Goal: Information Seeking & Learning: Find specific fact

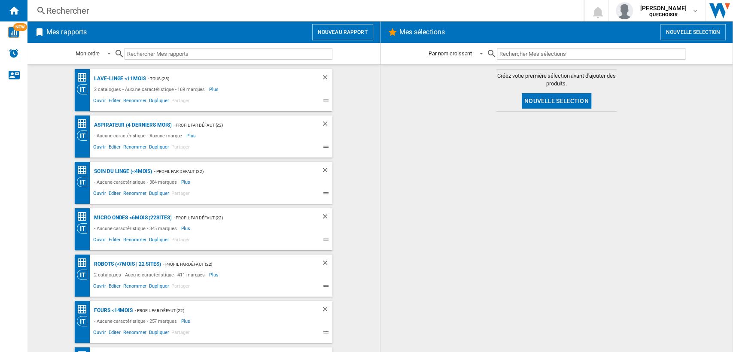
click at [172, 11] on div "Rechercher" at bounding box center [303, 11] width 515 height 12
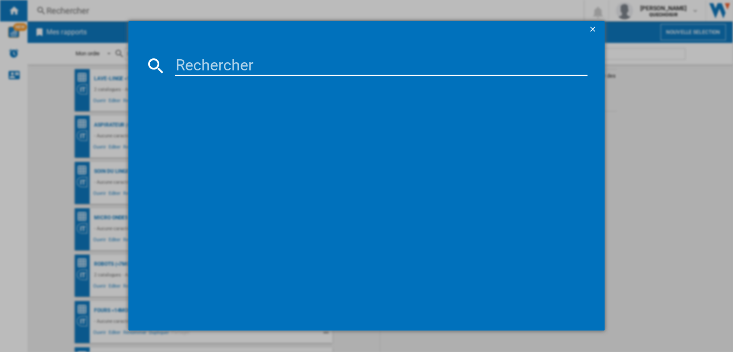
click at [193, 64] on input at bounding box center [381, 65] width 413 height 21
paste input "B1ES200"
type input "B1ES200"
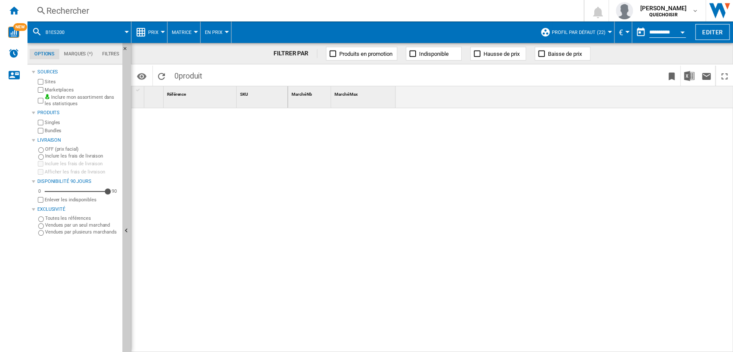
click at [60, 91] on label "Marketplaces" at bounding box center [82, 90] width 74 height 6
click at [54, 129] on label "Bundles" at bounding box center [82, 131] width 74 height 6
click at [180, 33] on span "Matrice" at bounding box center [182, 33] width 20 height 6
click at [141, 36] on md-backdrop at bounding box center [366, 176] width 733 height 352
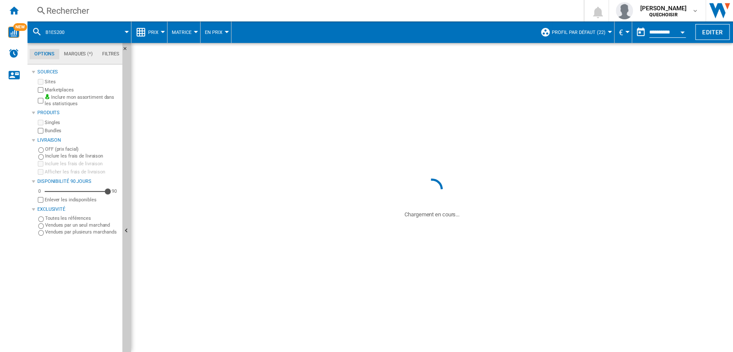
click at [152, 32] on span "Prix" at bounding box center [153, 33] width 10 height 6
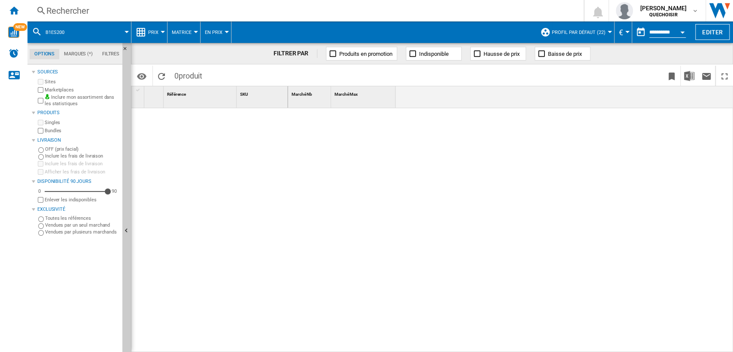
click at [150, 32] on md-backdrop at bounding box center [366, 176] width 733 height 352
click at [160, 31] on md-backdrop at bounding box center [366, 176] width 733 height 352
click at [155, 28] on md-backdrop at bounding box center [366, 176] width 733 height 352
click at [154, 1] on md-backdrop at bounding box center [366, 176] width 733 height 352
click at [149, 11] on md-backdrop at bounding box center [366, 176] width 733 height 352
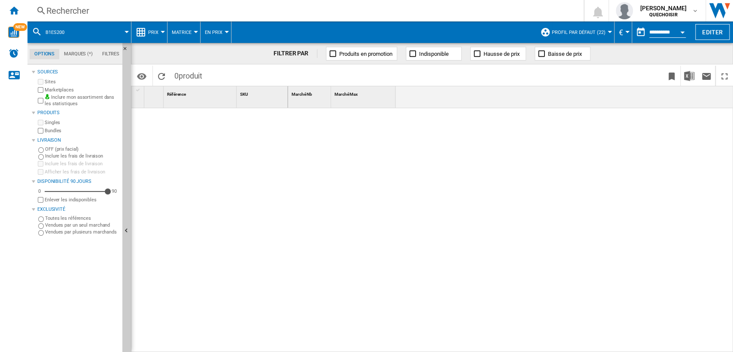
click at [193, 10] on md-backdrop at bounding box center [366, 176] width 733 height 352
click at [287, 11] on md-backdrop at bounding box center [366, 176] width 733 height 352
click at [52, 13] on md-backdrop at bounding box center [366, 176] width 733 height 352
click at [355, 13] on md-backdrop at bounding box center [366, 176] width 733 height 352
click at [358, 10] on md-backdrop at bounding box center [366, 176] width 733 height 352
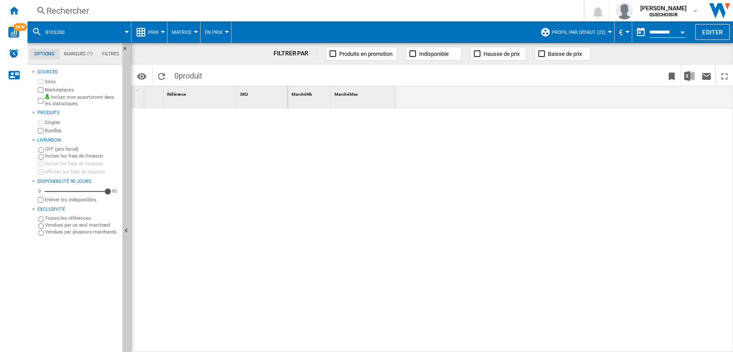
click at [112, 12] on md-backdrop at bounding box center [366, 176] width 733 height 352
click at [74, 11] on md-backdrop at bounding box center [366, 176] width 733 height 352
click at [63, 7] on md-backdrop at bounding box center [366, 176] width 733 height 352
click at [160, 15] on md-backdrop at bounding box center [366, 176] width 733 height 352
click at [110, 6] on md-backdrop at bounding box center [366, 176] width 733 height 352
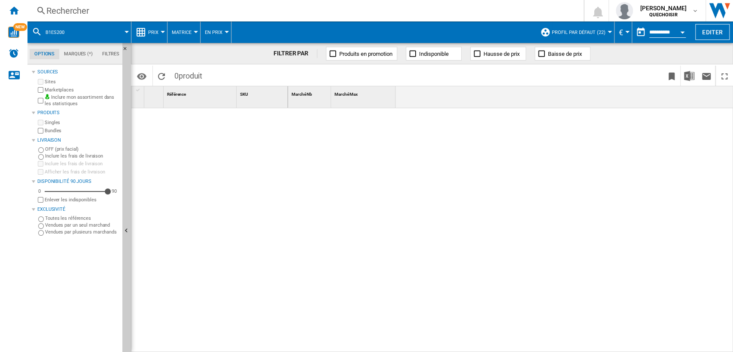
click at [43, 10] on md-backdrop at bounding box center [366, 176] width 733 height 352
click at [126, 13] on md-backdrop at bounding box center [366, 176] width 733 height 352
click at [203, 9] on md-backdrop at bounding box center [366, 176] width 733 height 352
click at [238, 10] on div "Rechercher" at bounding box center [303, 11] width 515 height 12
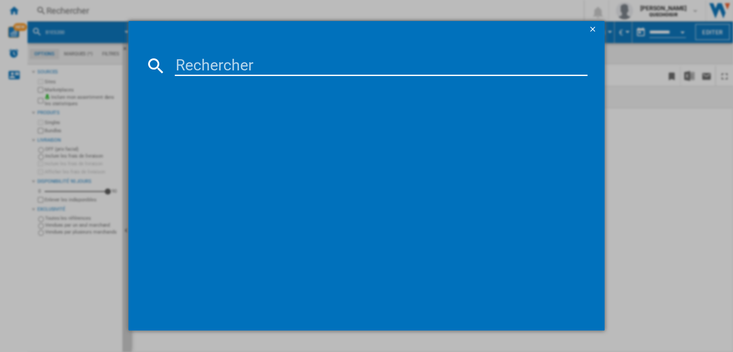
click at [296, 59] on input at bounding box center [381, 65] width 413 height 21
paste input "Prixton 10006027"
drag, startPoint x: 234, startPoint y: 62, endPoint x: 225, endPoint y: 62, distance: 8.6
click at [225, 62] on input "Prixton 10006027" at bounding box center [381, 65] width 413 height 21
type input "Prixton 10006027"
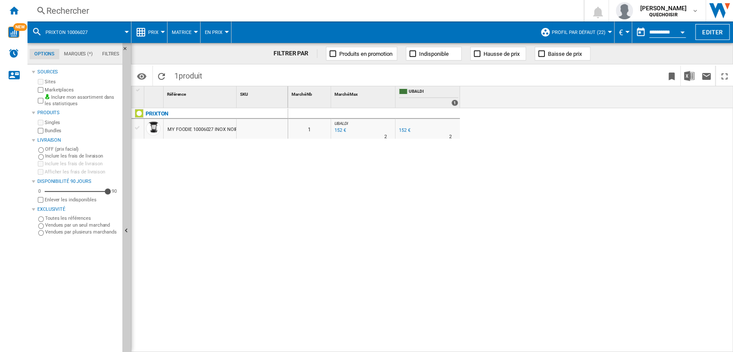
click at [403, 129] on div "152 €" at bounding box center [405, 131] width 12 height 6
click at [137, 5] on div "Rechercher" at bounding box center [303, 11] width 515 height 12
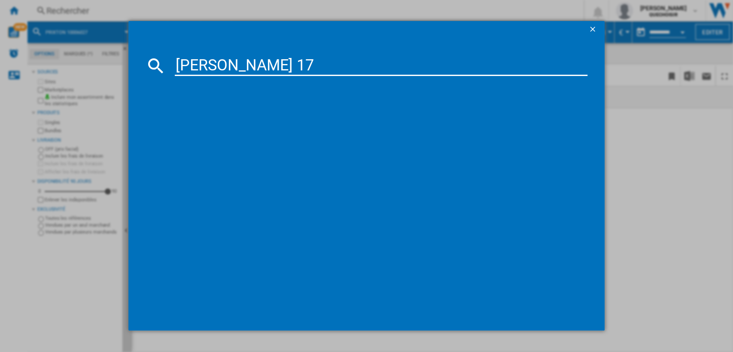
type input "brandt 173"
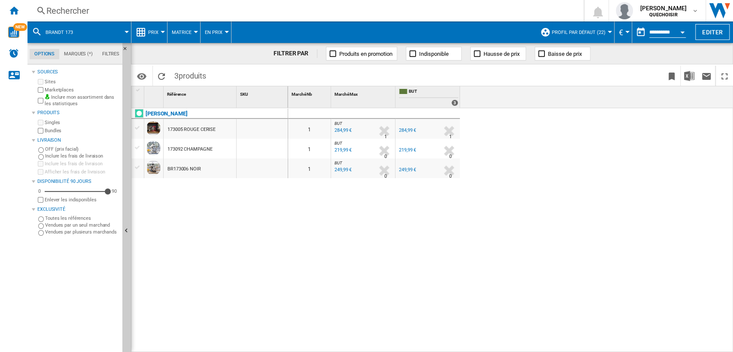
click at [407, 167] on div "249,99 €" at bounding box center [407, 170] width 17 height 6
click at [298, 9] on div "Rechercher" at bounding box center [303, 11] width 515 height 12
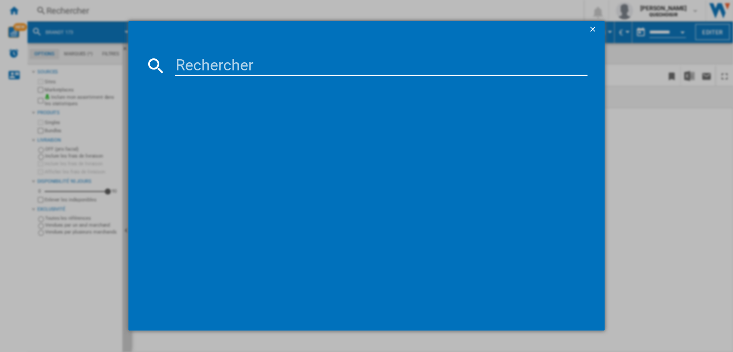
type input "B1EMCM3PM3"
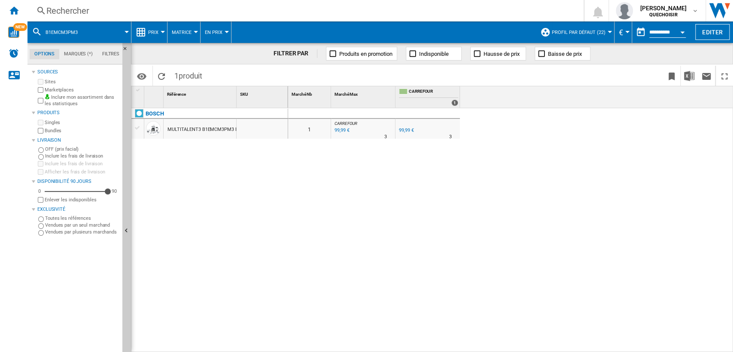
click at [189, 11] on div "Rechercher" at bounding box center [303, 11] width 515 height 12
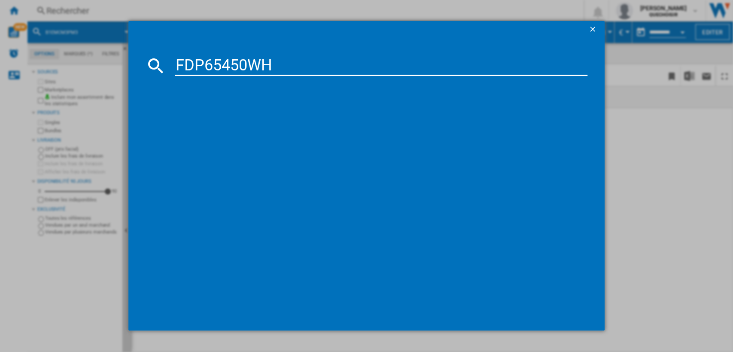
type input "FDP65450WH"
